Goal: Task Accomplishment & Management: Complete application form

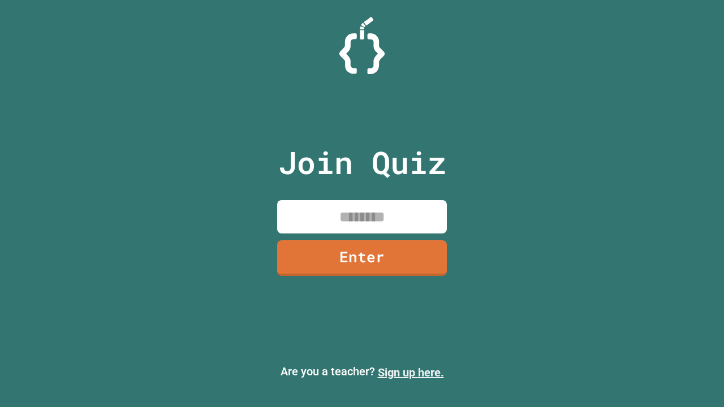
click at [410, 373] on link "Sign up here." at bounding box center [411, 373] width 66 height 14
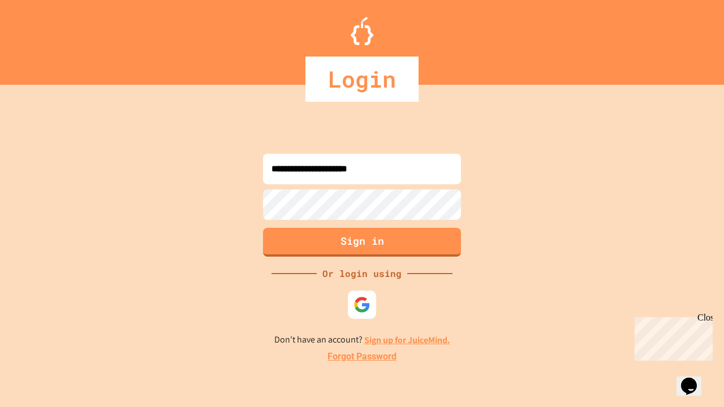
type input "**********"
